Goal: Task Accomplishment & Management: Manage account settings

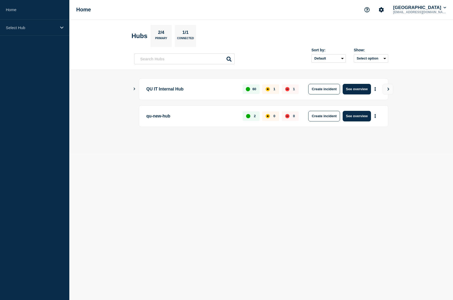
click at [136, 88] on icon "Show Connected Hubs" at bounding box center [133, 89] width 3 height 3
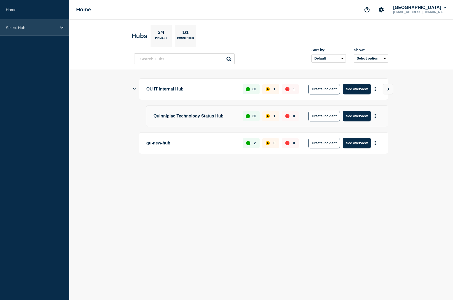
click at [30, 31] on div "Select Hub" at bounding box center [34, 28] width 69 height 16
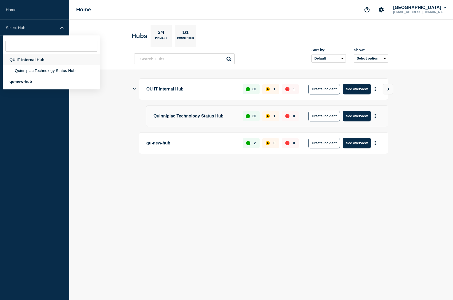
click at [32, 63] on div "QU IT Internal Hub" at bounding box center [51, 59] width 97 height 11
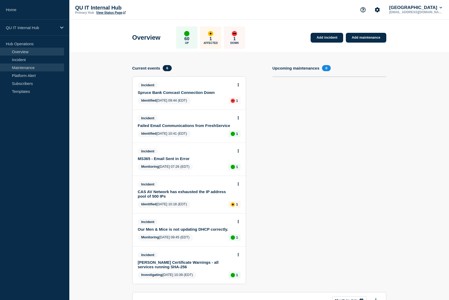
click at [31, 66] on link "Maintenance" at bounding box center [32, 67] width 64 height 8
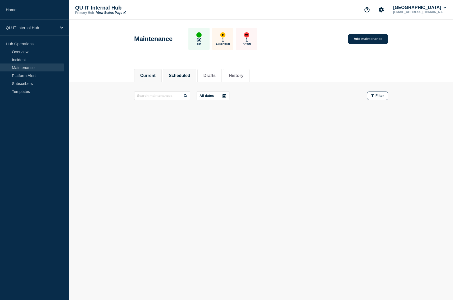
click at [180, 79] on li "Scheduled" at bounding box center [180, 75] width 34 height 13
click at [243, 78] on button "History" at bounding box center [236, 75] width 15 height 5
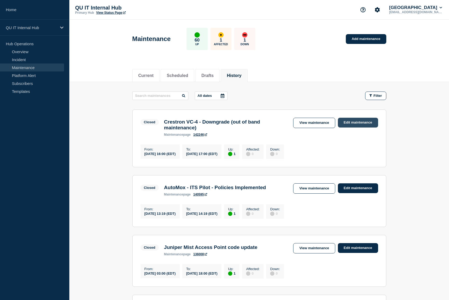
click at [350, 124] on link "Edit maintenance" at bounding box center [358, 123] width 40 height 10
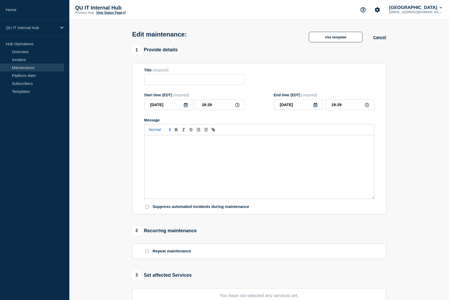
type input "Crestron VC-4 - Downgrade (out of band maintenance)"
type input "16:00"
type input "17:00"
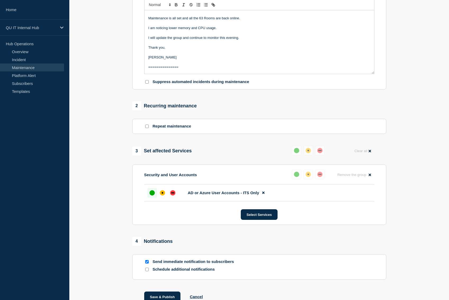
scroll to position [171, 0]
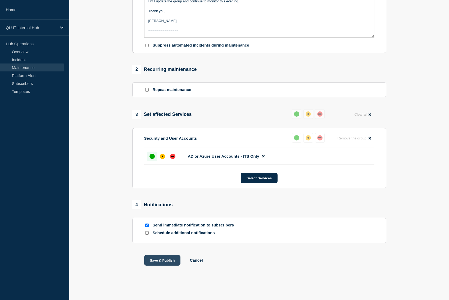
click at [163, 261] on button "Save & Publish" at bounding box center [162, 260] width 36 height 11
